Goal: Use online tool/utility: Utilize a website feature to perform a specific function

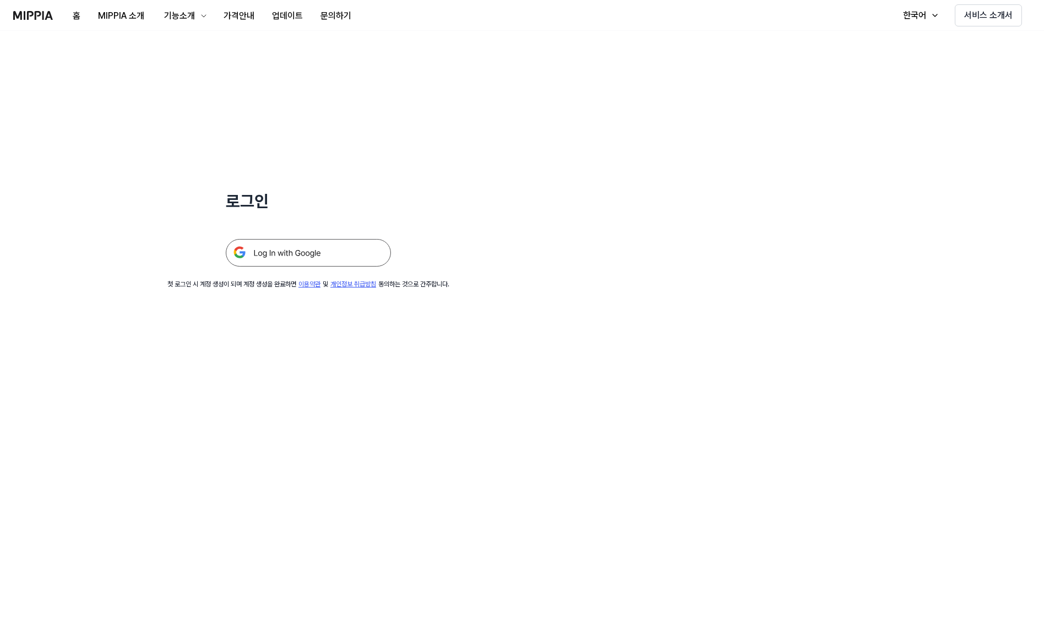
click at [280, 239] on img at bounding box center [308, 253] width 165 height 28
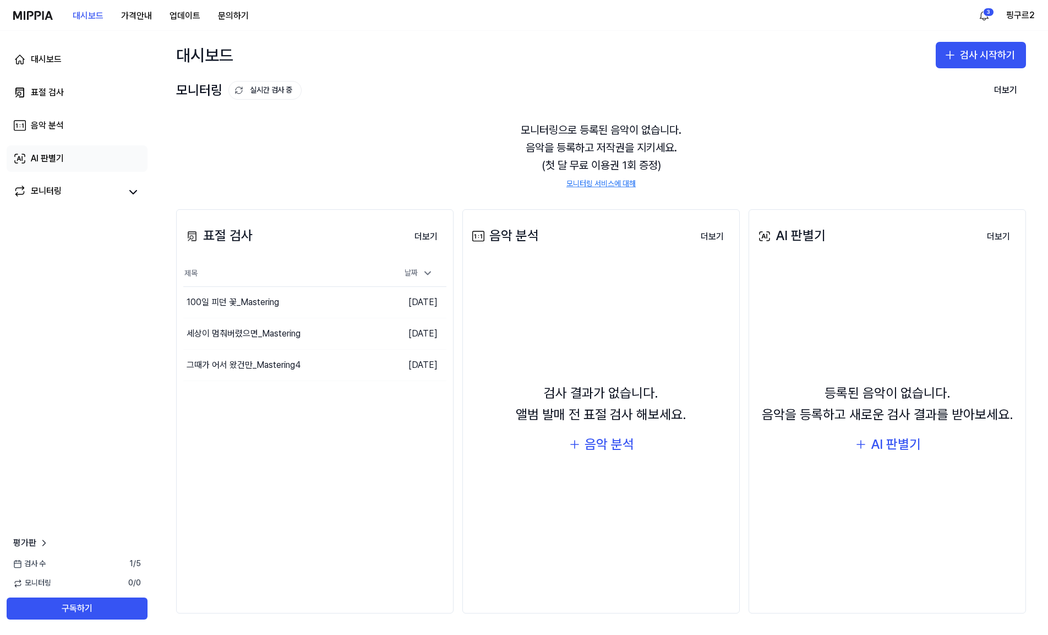
click at [74, 162] on link "AI 판별기" at bounding box center [77, 158] width 141 height 26
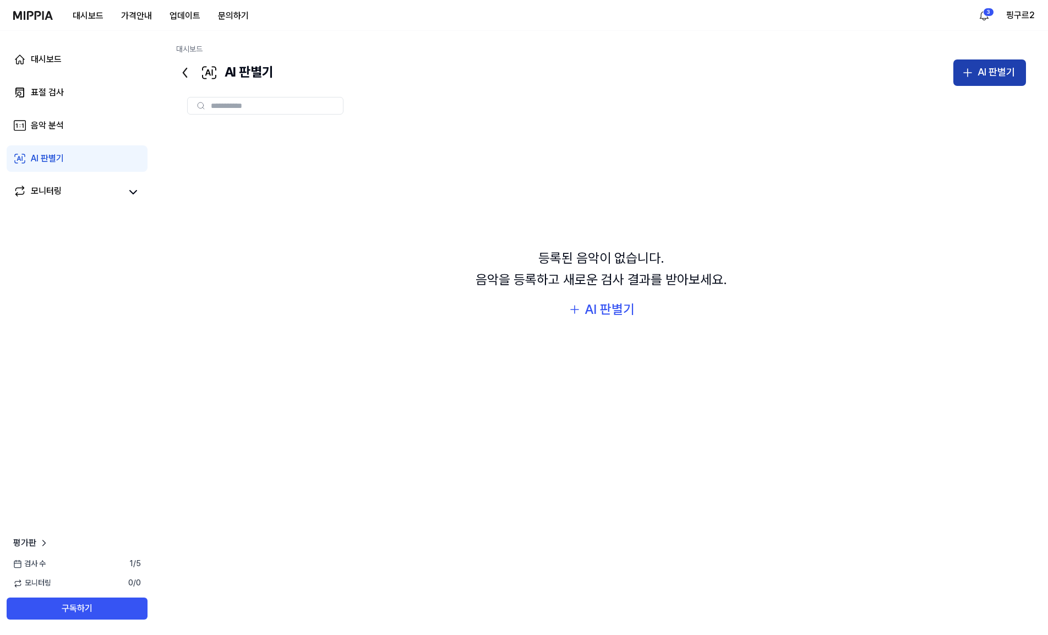
click at [966, 68] on icon "button" at bounding box center [967, 72] width 13 height 13
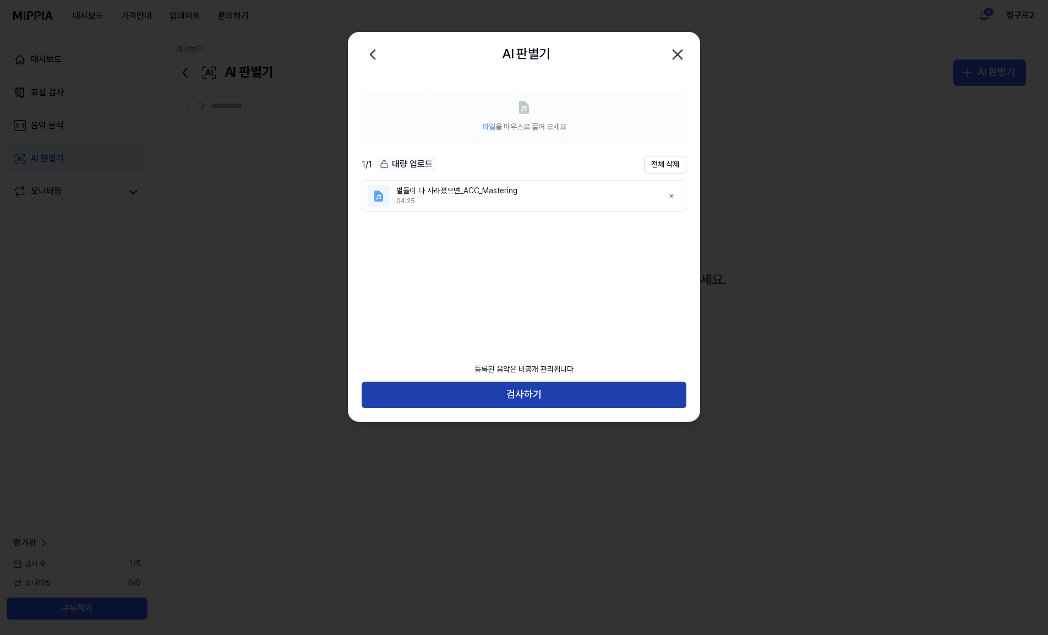
click at [536, 397] on button "검사하기" at bounding box center [524, 395] width 325 height 26
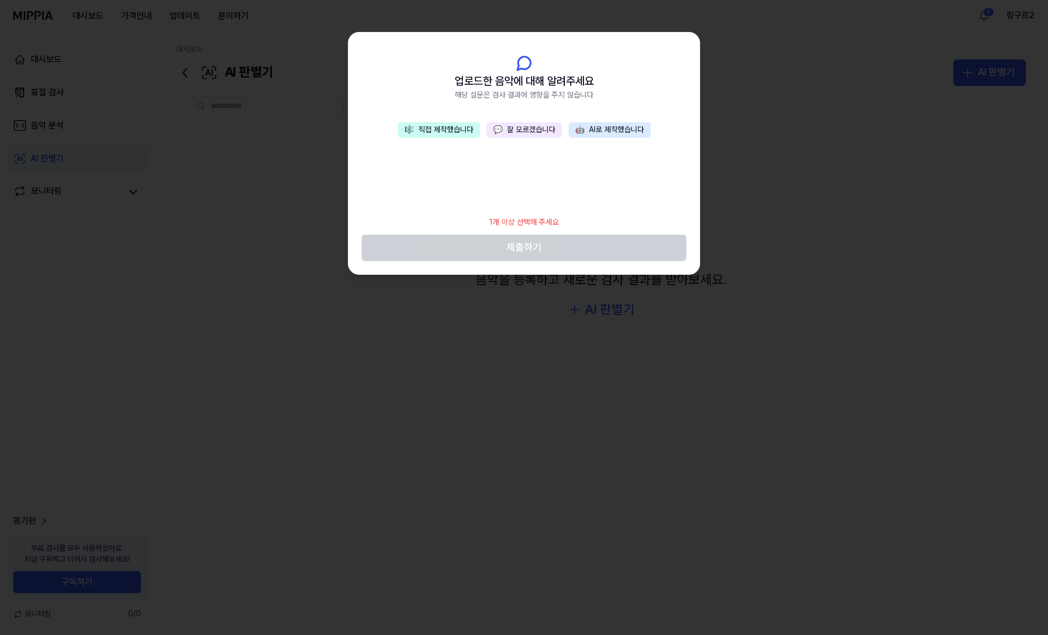
click at [524, 131] on button "💬 잘 모르겠습니다" at bounding box center [524, 129] width 75 height 15
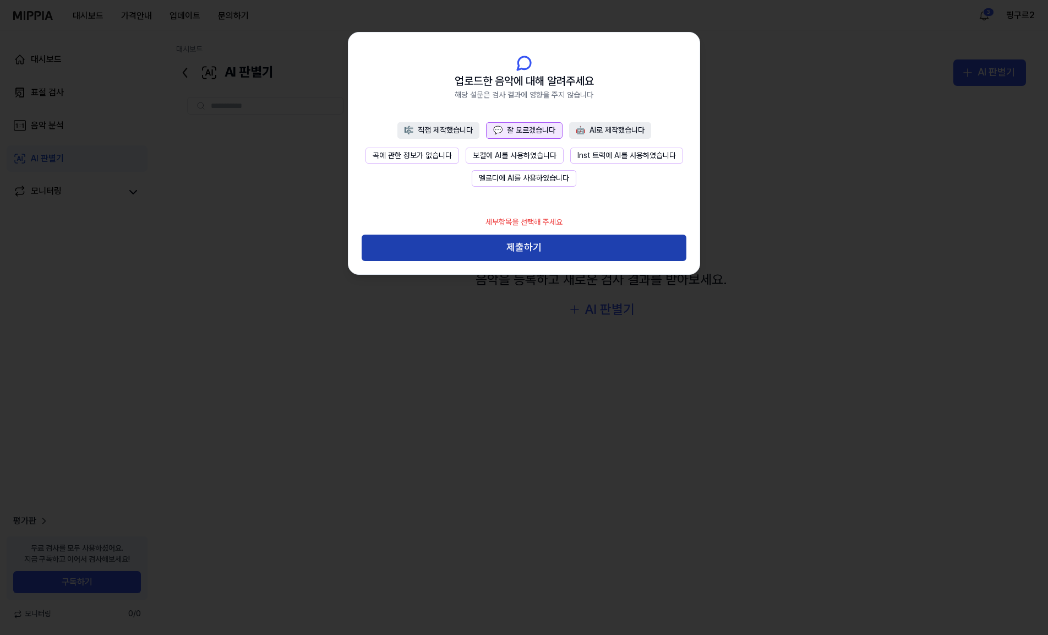
click at [546, 242] on button "제출하기" at bounding box center [524, 248] width 325 height 26
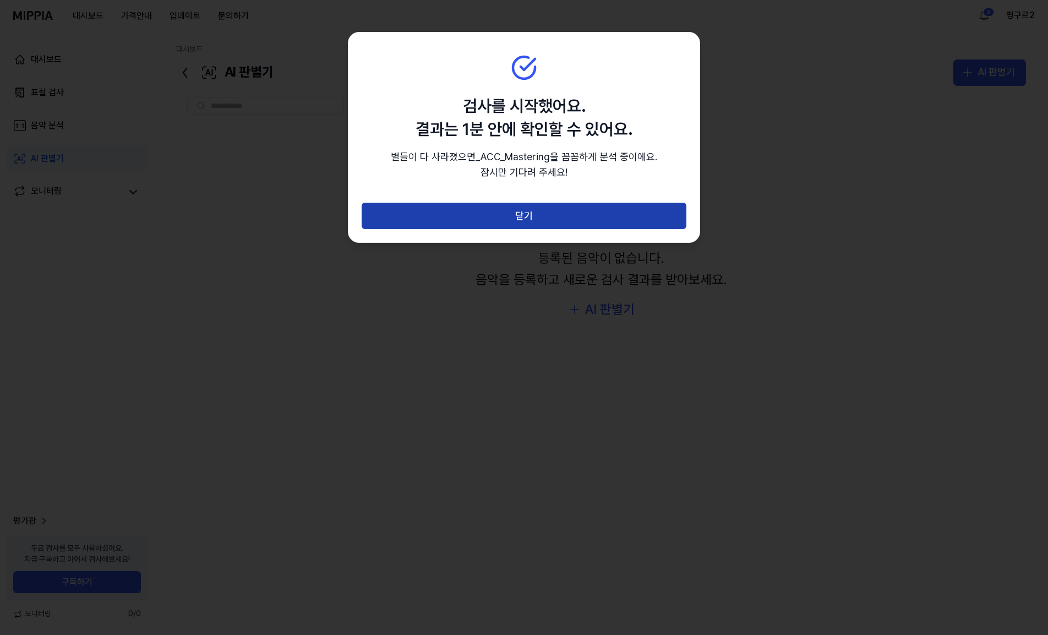
click at [624, 223] on button "닫기" at bounding box center [524, 216] width 325 height 26
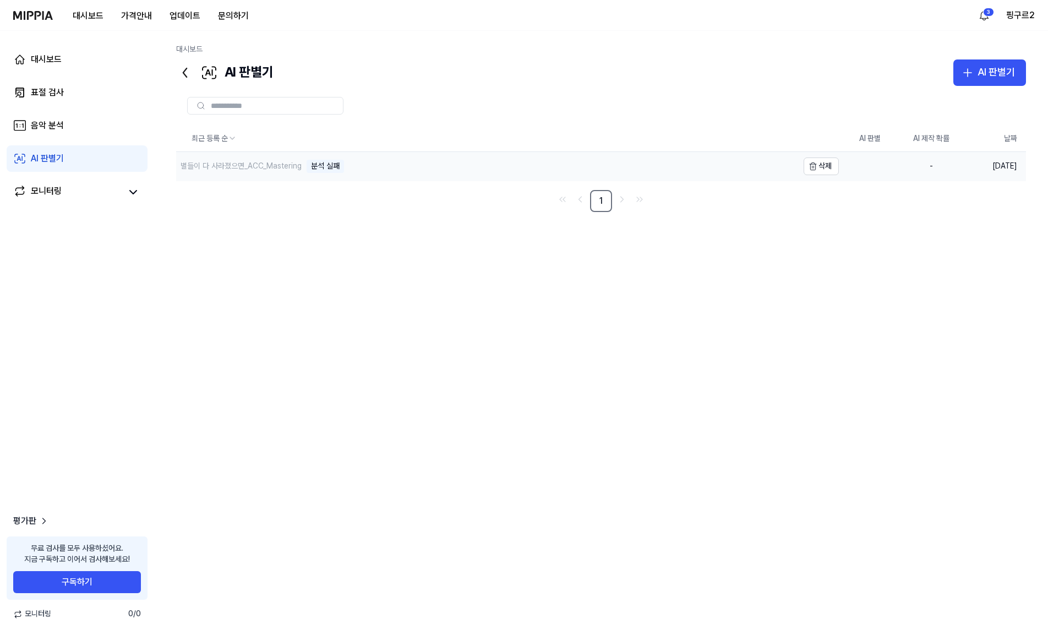
click at [283, 164] on div "별들이 다 사라졌으면_ACC_Mastering" at bounding box center [241, 166] width 121 height 11
click at [328, 171] on div "분석 실패" at bounding box center [325, 166] width 37 height 13
drag, startPoint x: 535, startPoint y: 304, endPoint x: 458, endPoint y: 244, distance: 97.3
click at [534, 304] on div "최근 등록 순 AI 판별 AI 제작 확률 날짜 별들이 다 사라졌으면_ACC_Mastering 분석 실패 삭제 - [DATE] 1" at bounding box center [601, 332] width 850 height 412
click at [269, 167] on div "별들이 다 사라졌으면_ACC_Mastering" at bounding box center [241, 166] width 121 height 11
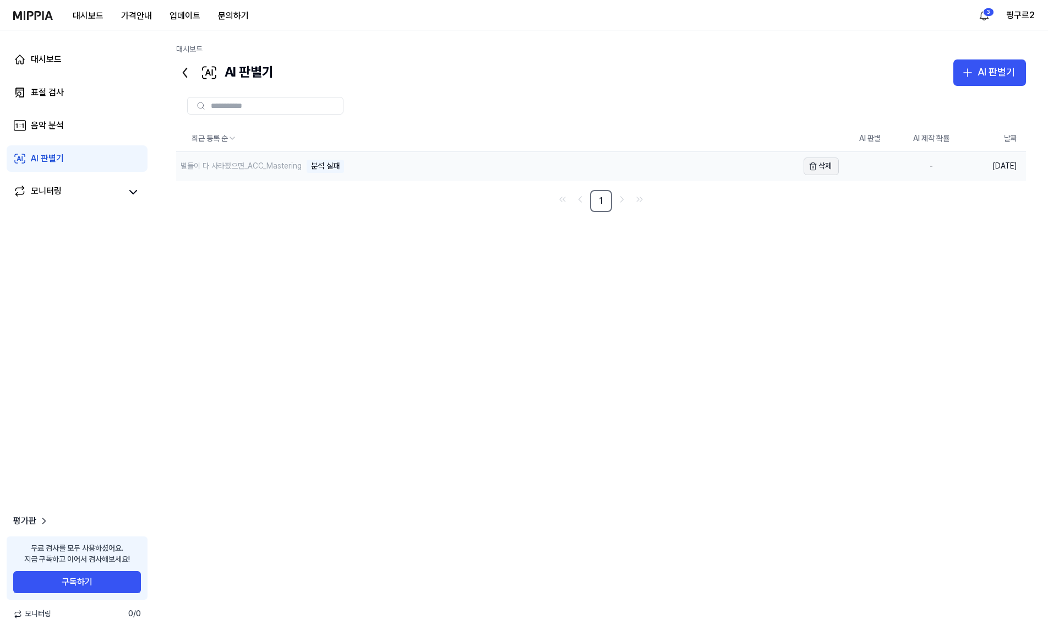
click at [806, 166] on button "삭제" at bounding box center [821, 166] width 35 height 18
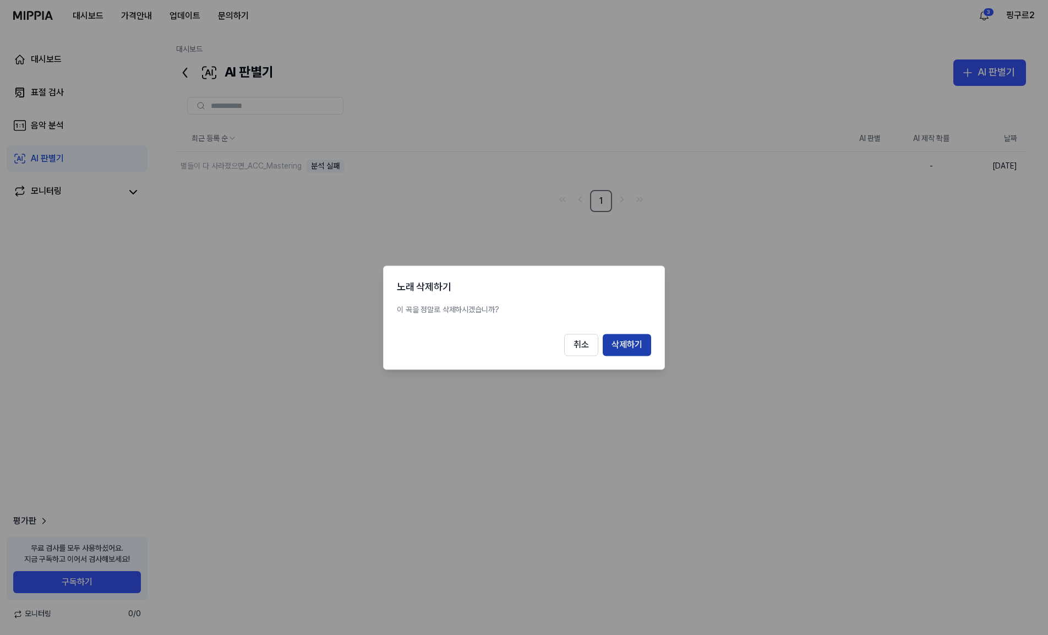
click at [621, 343] on button "삭제하기" at bounding box center [627, 345] width 48 height 22
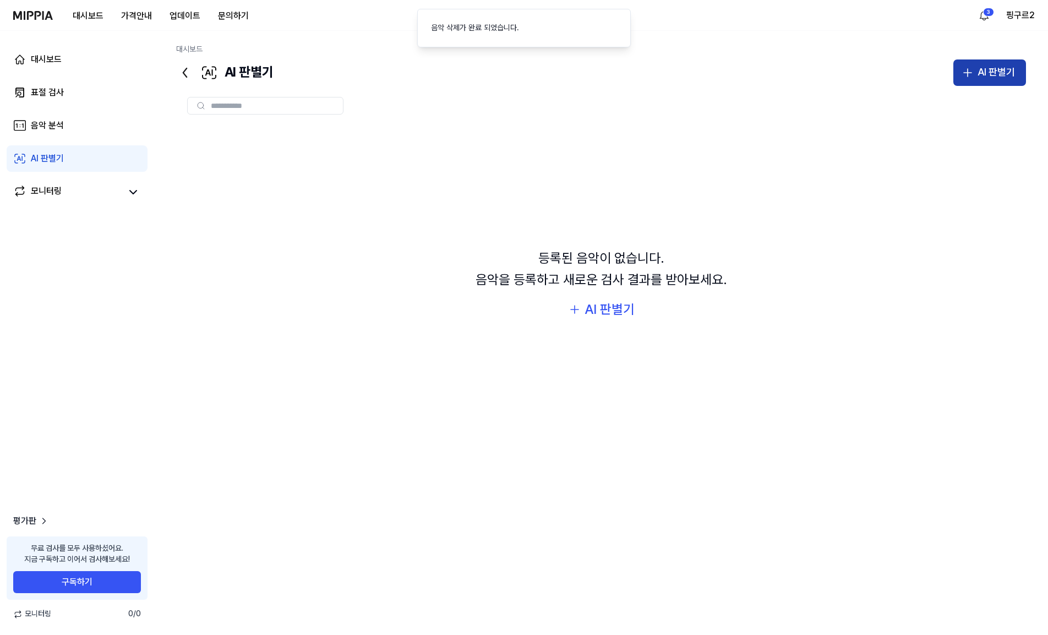
click at [964, 81] on button "AI 판별기" at bounding box center [990, 72] width 73 height 26
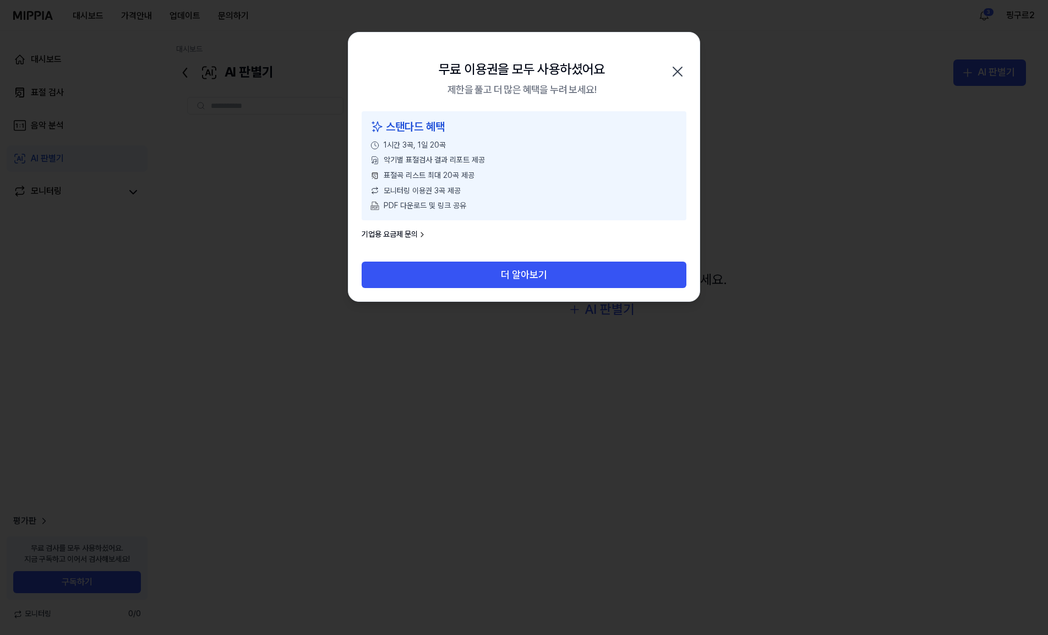
click at [684, 66] on icon "button" at bounding box center [678, 72] width 18 height 18
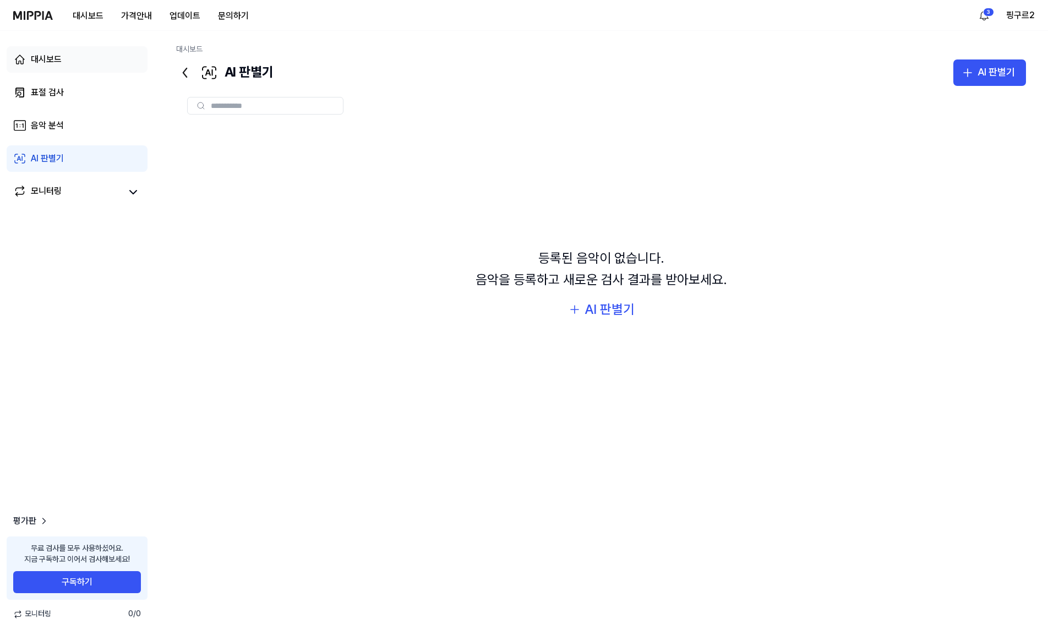
click at [91, 63] on link "대시보드" at bounding box center [77, 59] width 141 height 26
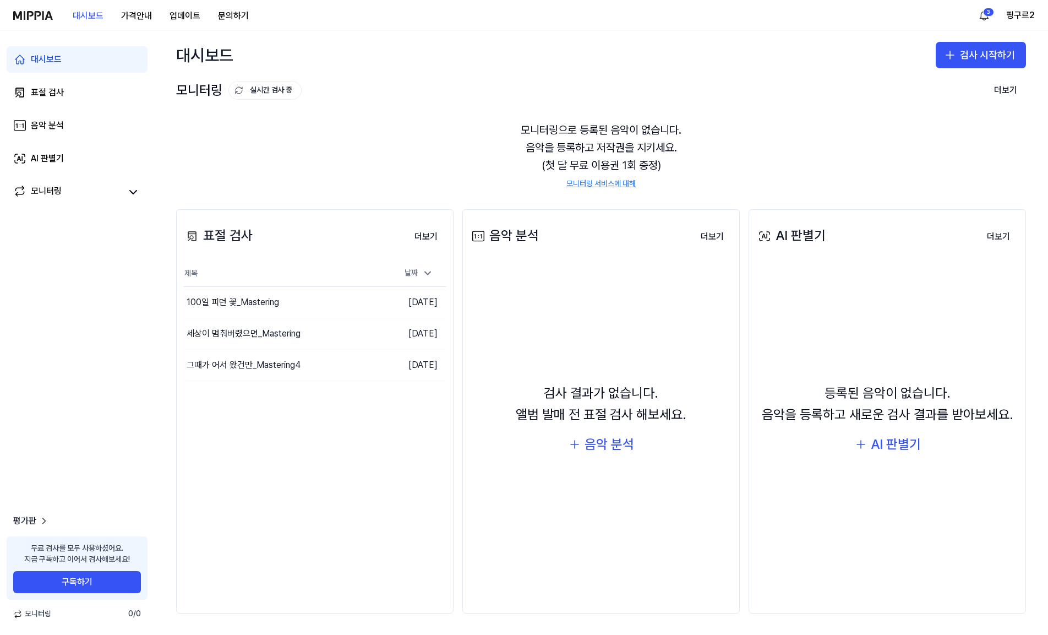
click at [633, 139] on div "모니터링으로 등록된 음악이 없습니다. 음악을 등록하고 저작권을 지키세요. (첫 달 무료 이용권 1회 증정) 모니터링 서비스에 대해" at bounding box center [601, 155] width 850 height 95
